Goal: Navigation & Orientation: Find specific page/section

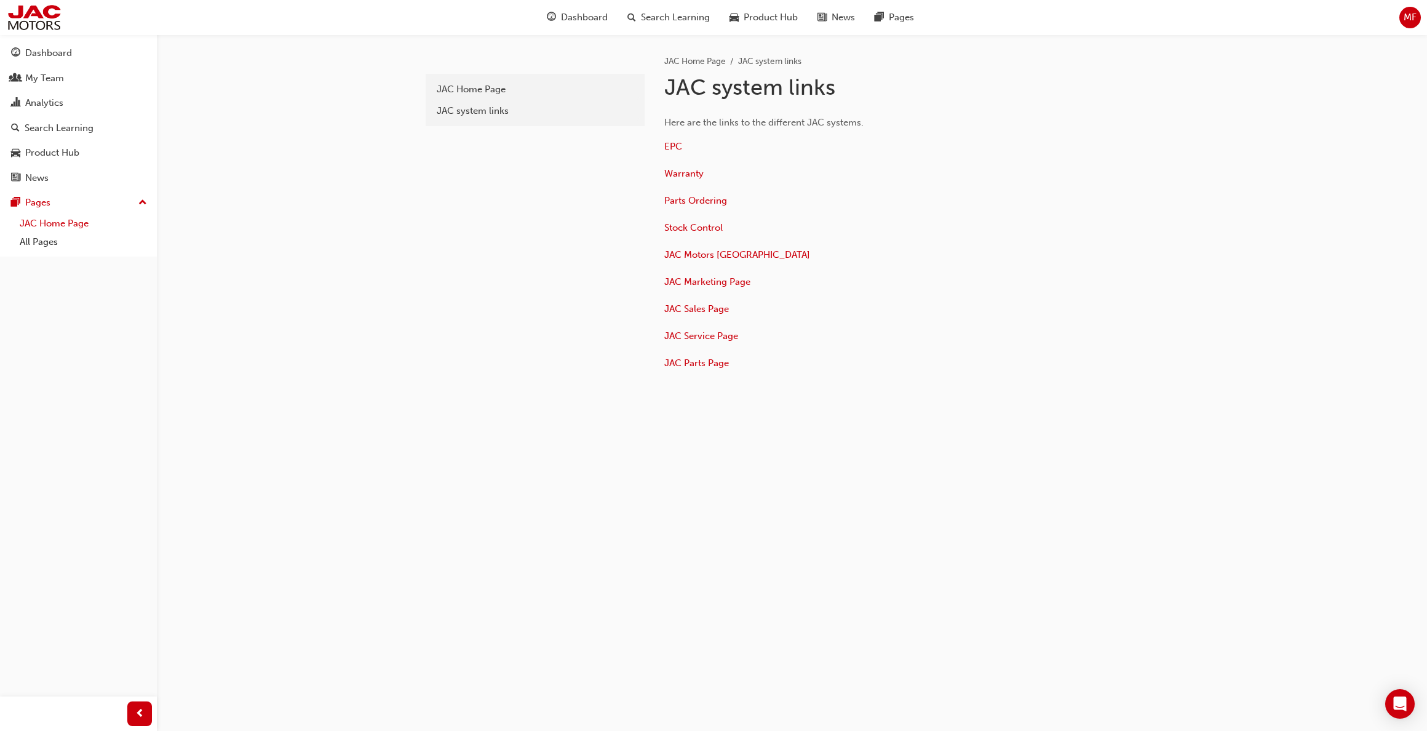
click at [62, 221] on link "JAC Home Page" at bounding box center [83, 223] width 137 height 19
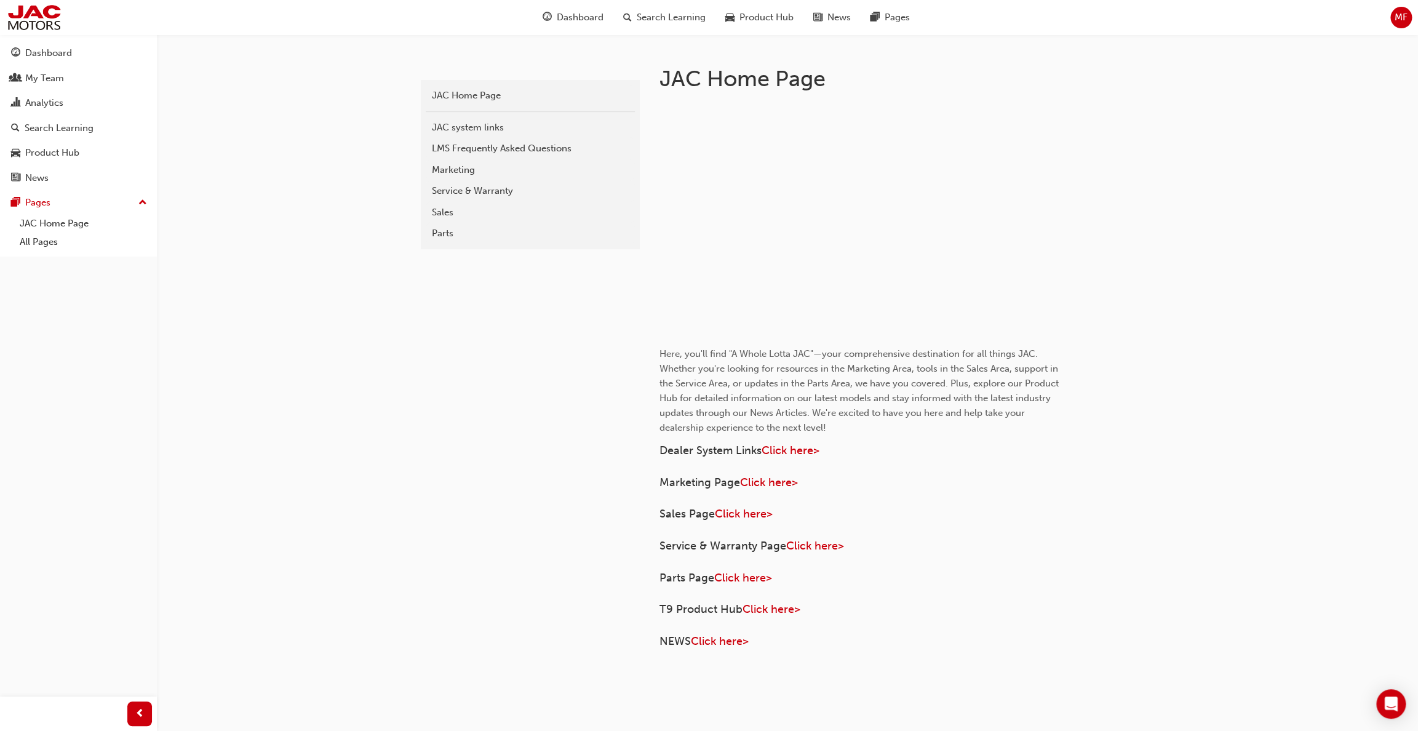
scroll to position [246, 0]
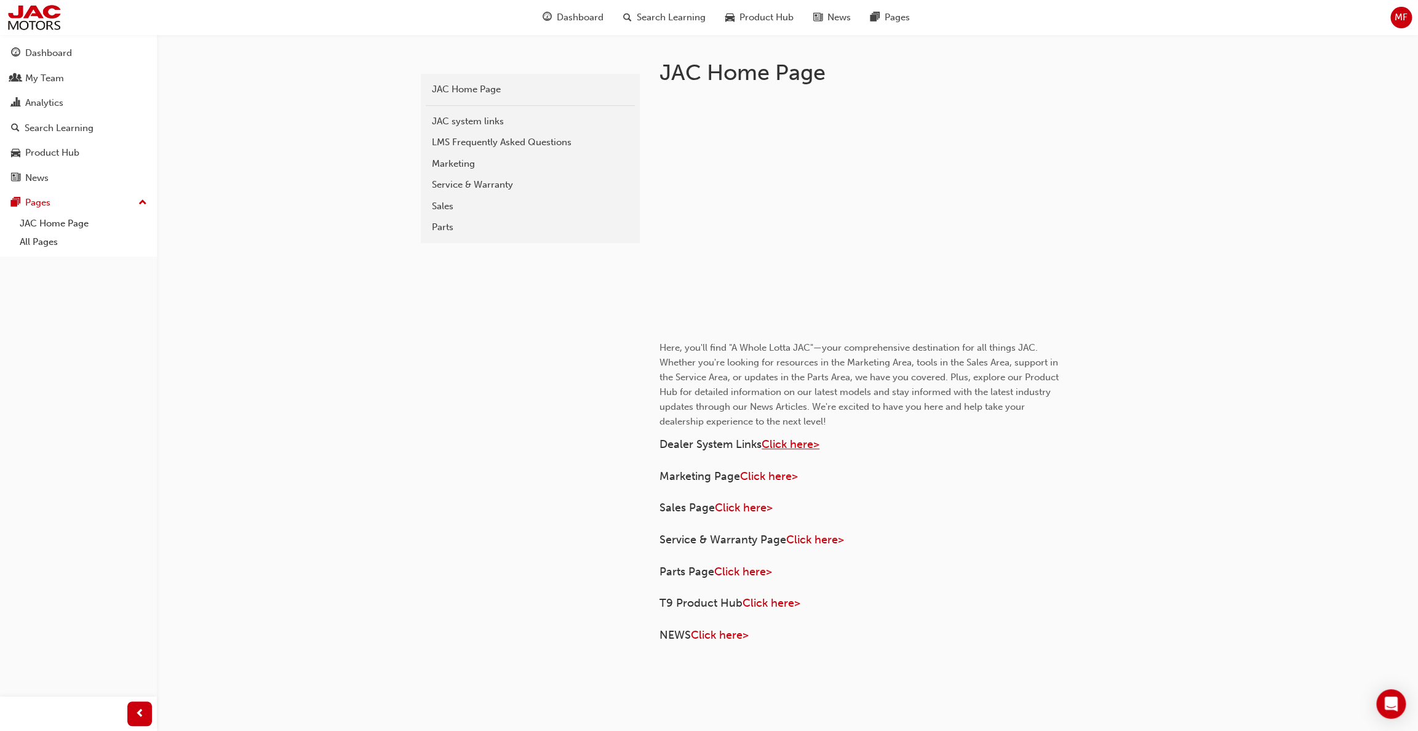
click at [803, 447] on span "Click here>" at bounding box center [790, 444] width 58 height 14
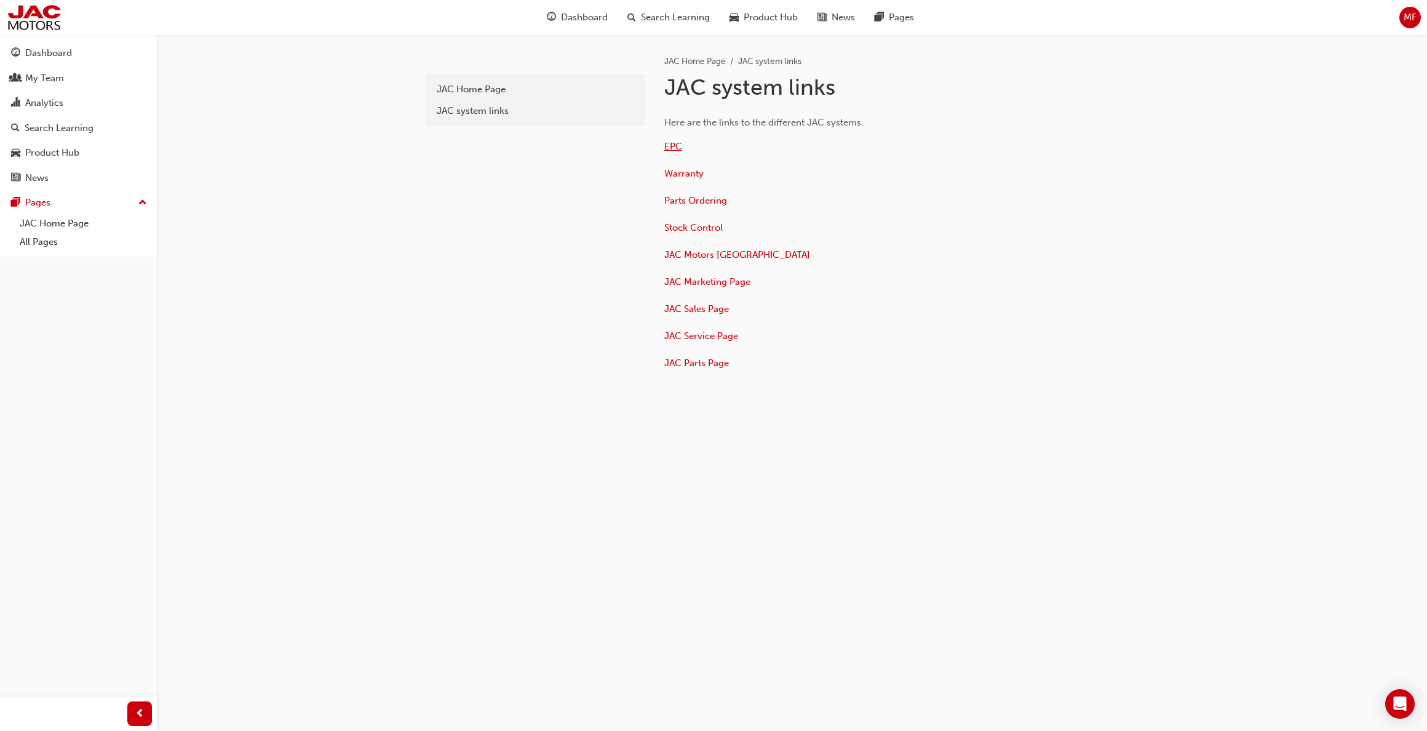
click at [674, 145] on span "EPC" at bounding box center [673, 146] width 18 height 11
